Goal: Information Seeking & Learning: Learn about a topic

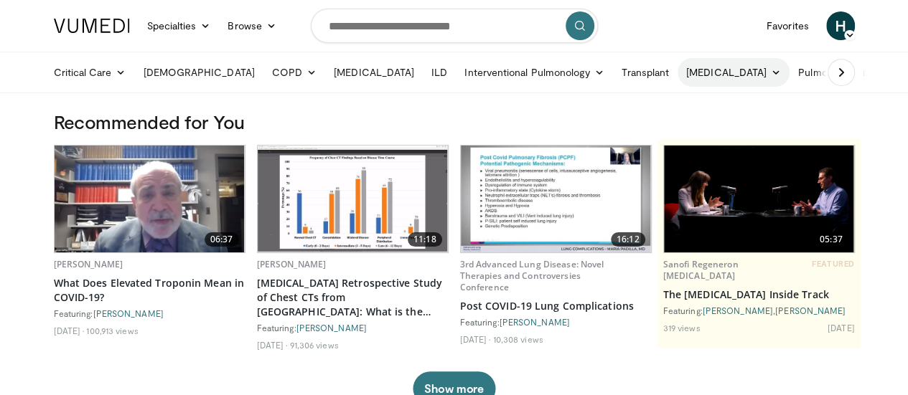
click at [678, 71] on link "[MEDICAL_DATA]" at bounding box center [734, 72] width 112 height 29
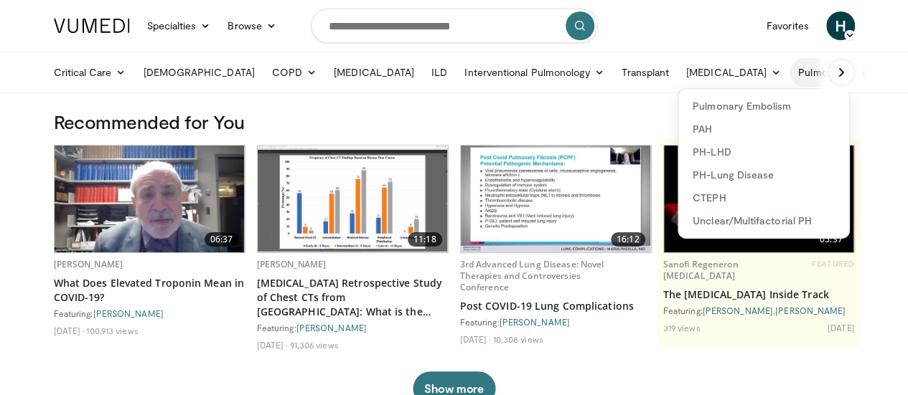
click at [790, 75] on link "Pulmonary Infection" at bounding box center [852, 72] width 124 height 29
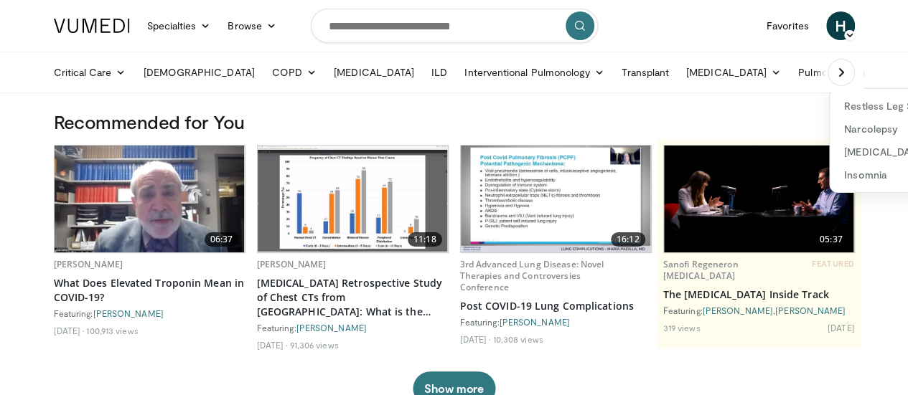
click at [855, 72] on button at bounding box center [841, 72] width 27 height 27
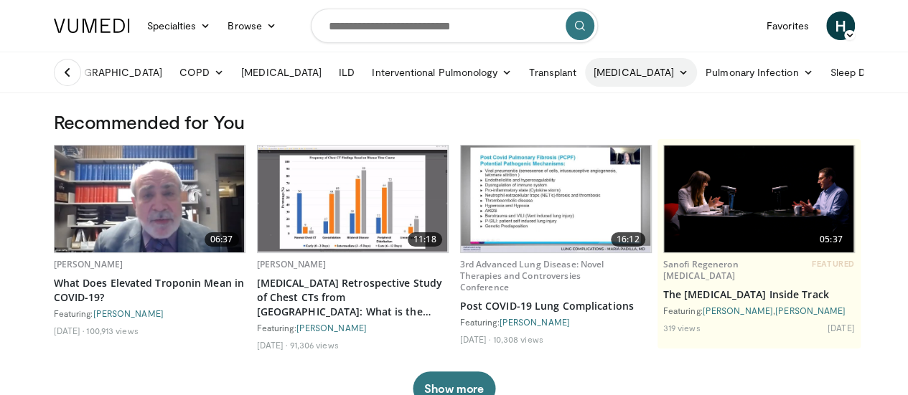
click at [585, 77] on link "[MEDICAL_DATA]" at bounding box center [641, 72] width 112 height 29
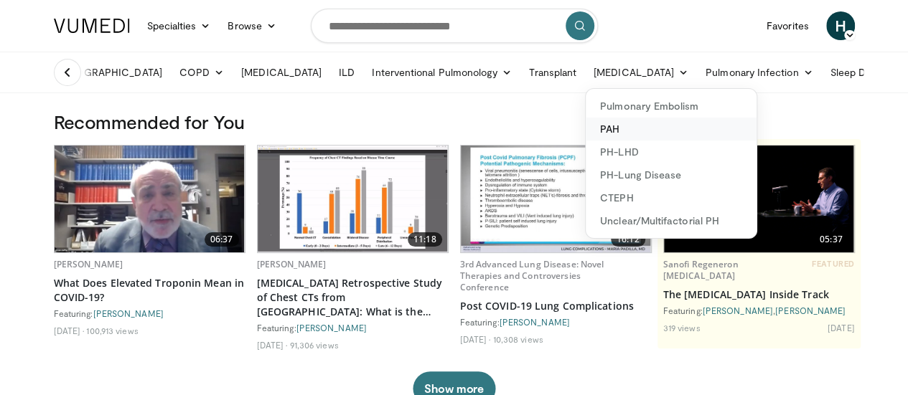
click at [586, 127] on link "PAH" at bounding box center [671, 129] width 171 height 23
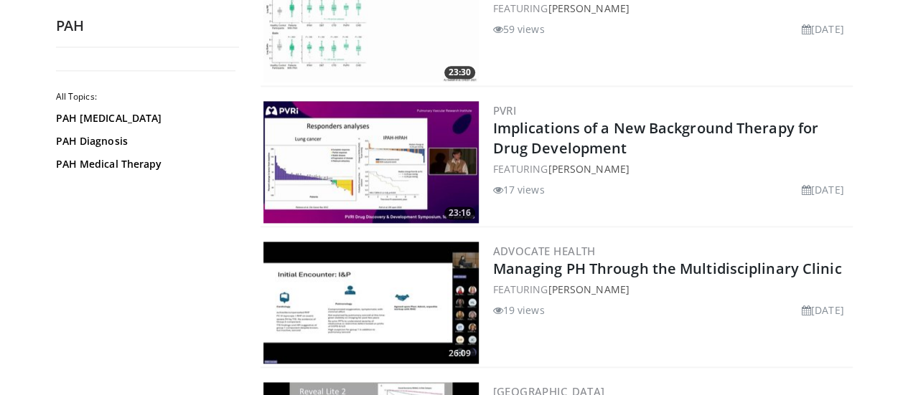
scroll to position [906, 0]
